Goal: Transaction & Acquisition: Purchase product/service

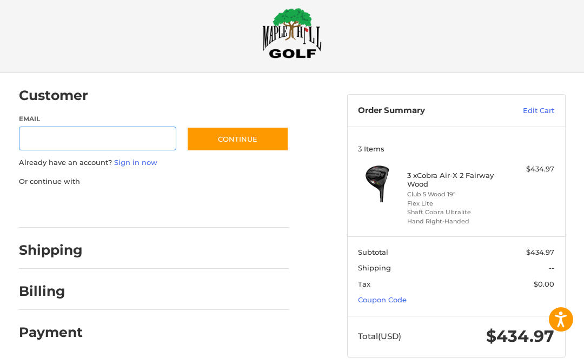
scroll to position [25, 0]
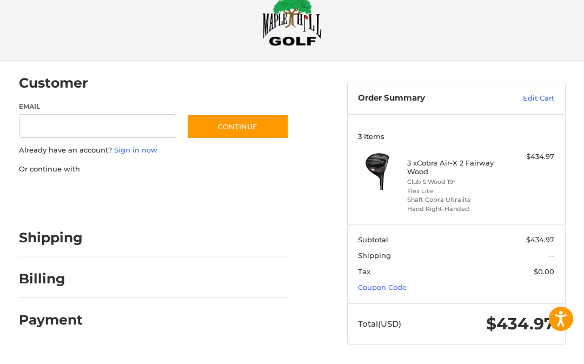
click at [546, 100] on link "Edit Cart" at bounding box center [523, 99] width 63 height 11
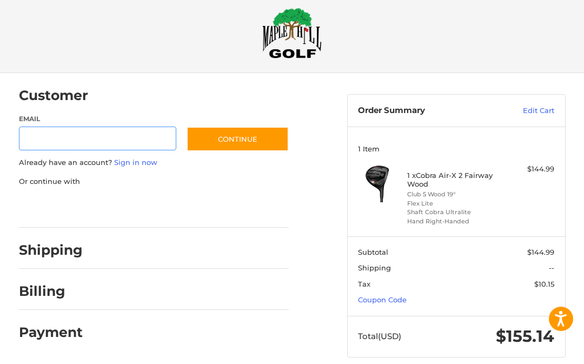
scroll to position [14, 0]
